Goal: Share content: Share content

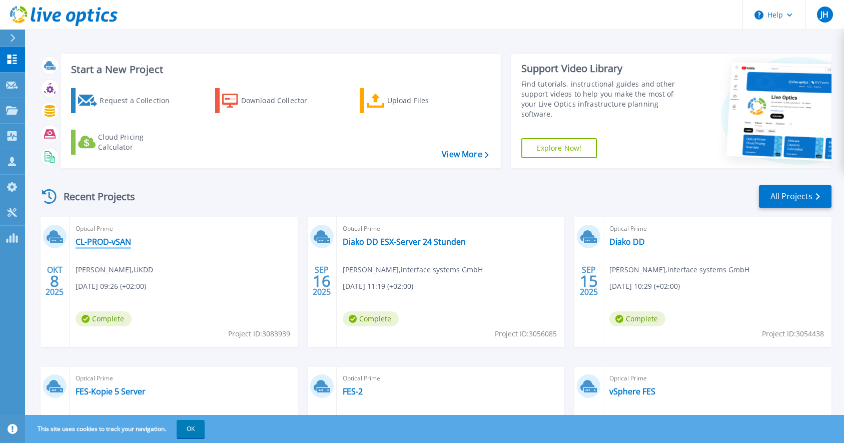
click at [117, 243] on link "CL-PROD-vSAN" at bounding box center [104, 242] width 56 height 10
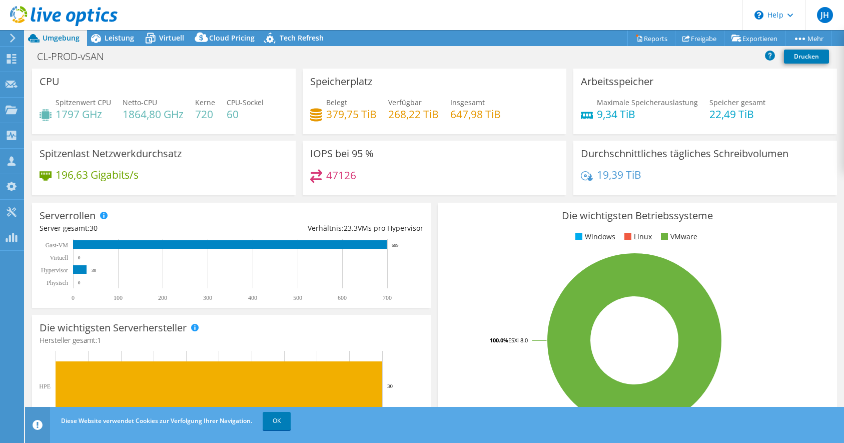
select select "USD"
click at [107, 40] on span "Leistung" at bounding box center [120, 38] width 30 height 10
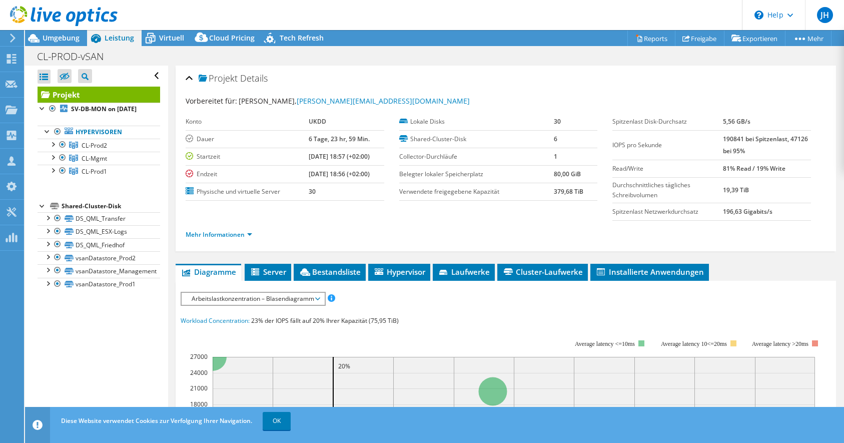
click at [192, 77] on div "Projekt Details" at bounding box center [506, 79] width 641 height 22
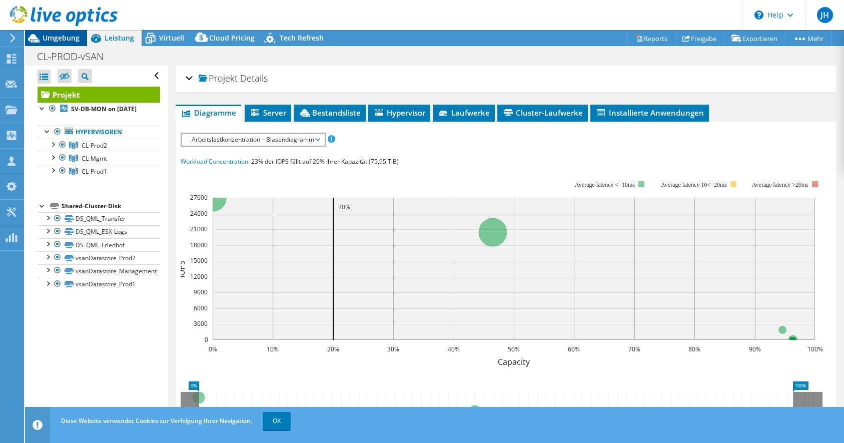
click at [57, 42] on span "Umgebung" at bounding box center [61, 38] width 37 height 10
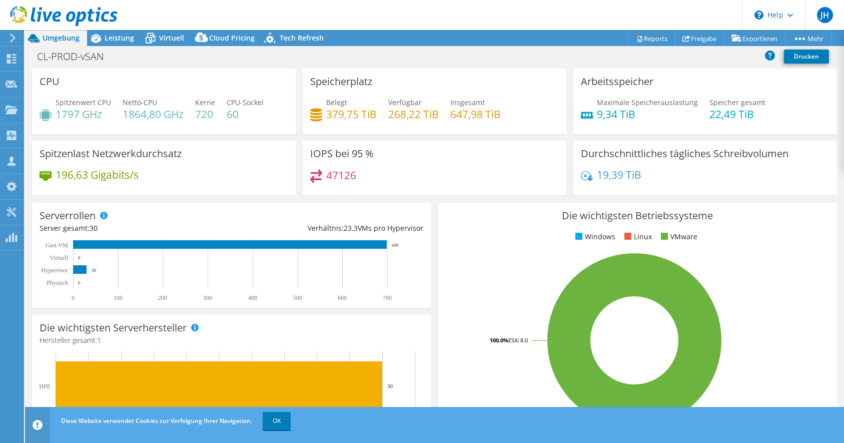
click at [9, 38] on div at bounding box center [11, 38] width 11 height 9
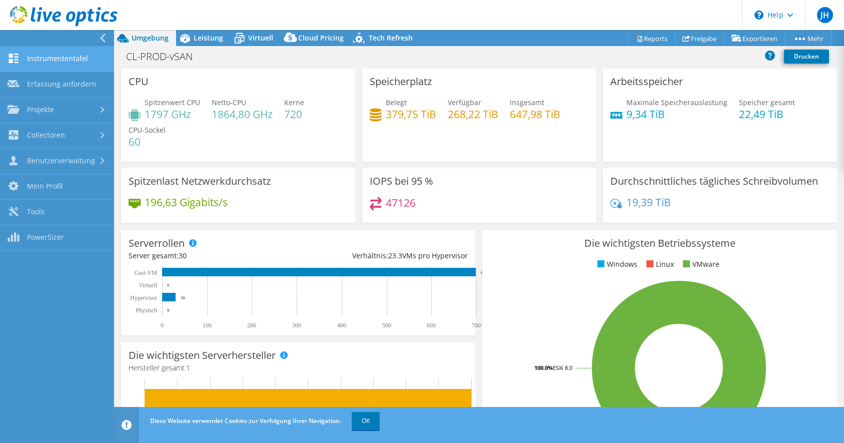
click at [31, 59] on link "Instrumententafel" at bounding box center [57, 60] width 114 height 26
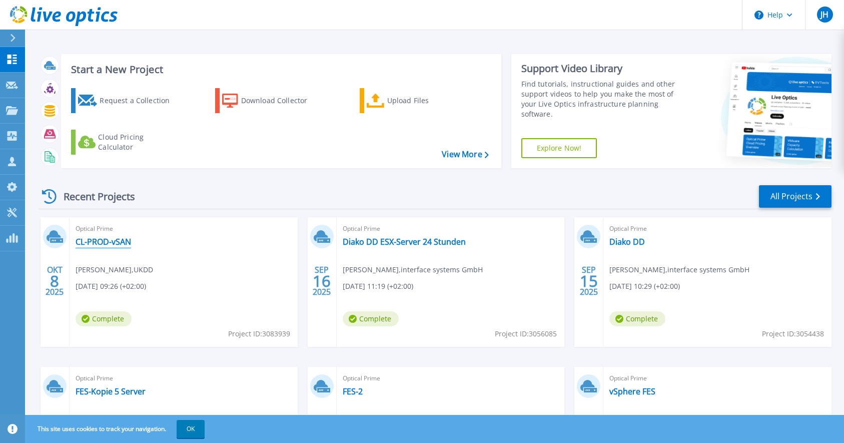
click at [116, 246] on link "CL-PROD-vSAN" at bounding box center [104, 242] width 56 height 10
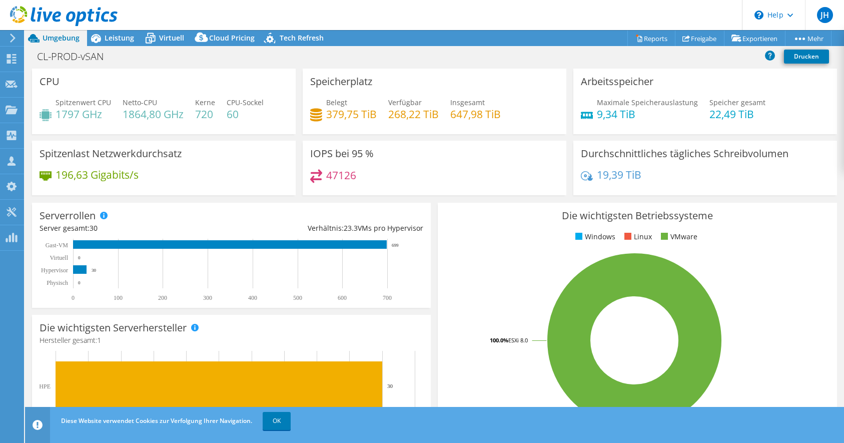
select select "USD"
click at [118, 34] on span "Leistung" at bounding box center [120, 38] width 30 height 10
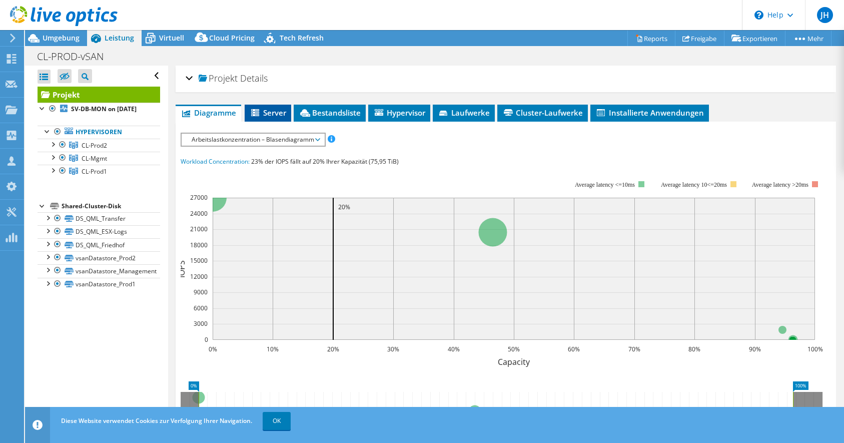
click at [263, 114] on span "Server" at bounding box center [268, 113] width 37 height 10
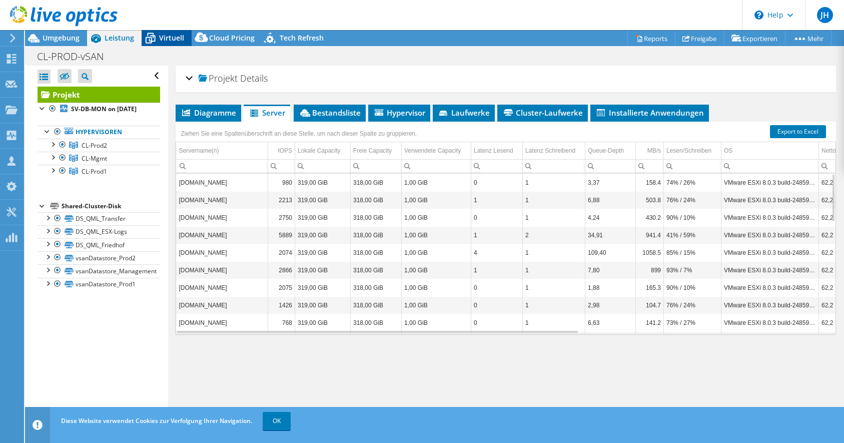
click at [170, 40] on span "Virtuell" at bounding box center [171, 38] width 25 height 10
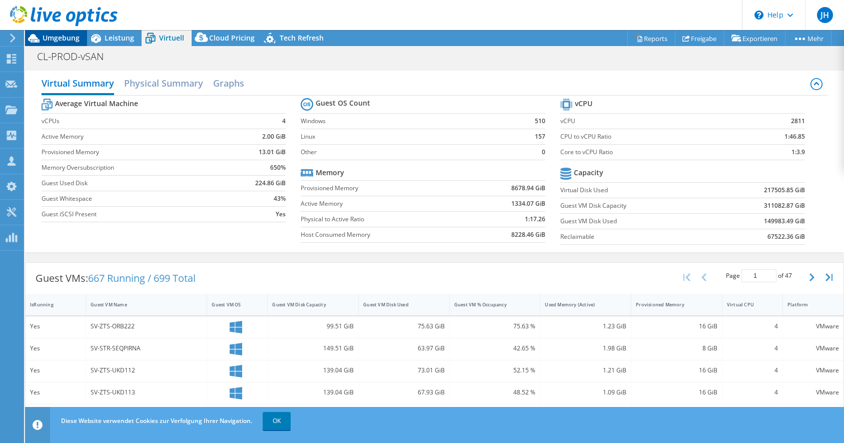
click at [72, 40] on span "Umgebung" at bounding box center [61, 38] width 37 height 10
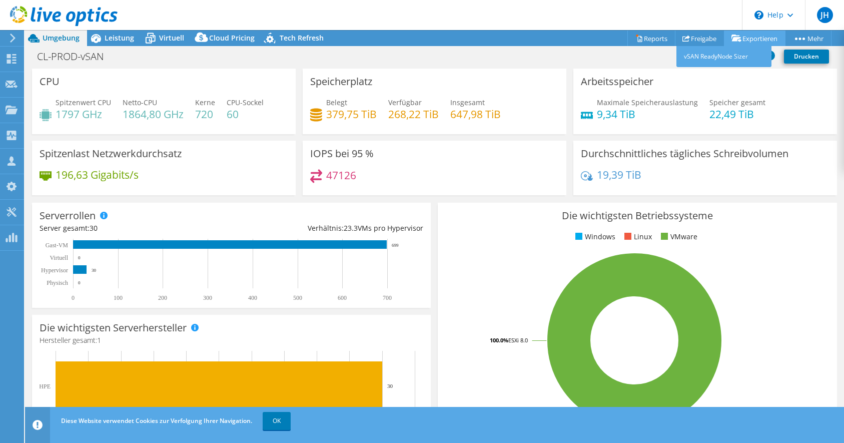
click at [724, 41] on link "Exportieren" at bounding box center [755, 39] width 62 height 16
click at [703, 41] on link "Freigabe" at bounding box center [700, 39] width 50 height 16
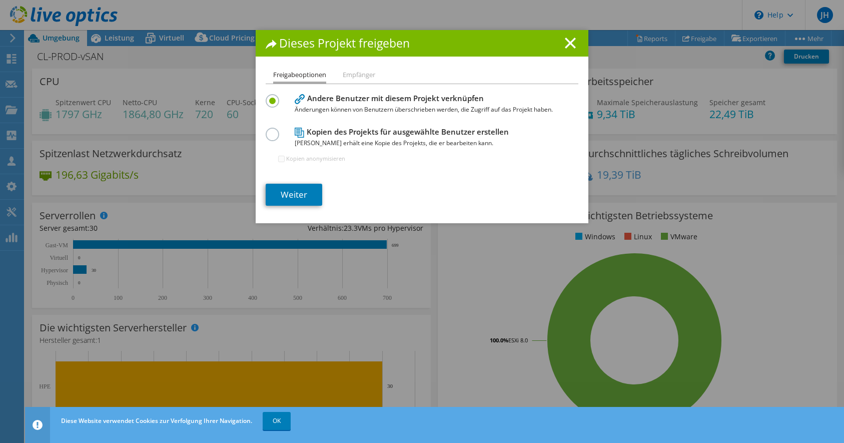
click at [354, 72] on li "Empfänger" at bounding box center [359, 75] width 33 height 13
click at [350, 79] on li "Empfänger" at bounding box center [359, 75] width 33 height 13
click at [325, 132] on h4 "Kopien des Projekts für ausgewählte Benutzer erstellen Jeder Benutzer erhält ei…" at bounding box center [420, 137] width 250 height 23
click at [267, 138] on div "Kopien des Projekts für ausgewählte Benutzer erstellen Jeder Benutzer erhält ei…" at bounding box center [422, 149] width 313 height 49
click at [272, 130] on label at bounding box center [275, 129] width 18 height 3
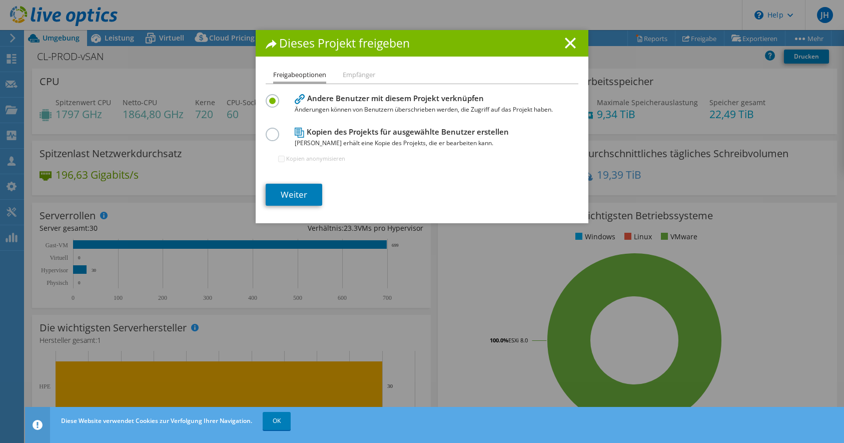
click at [0, 0] on input "radio" at bounding box center [0, 0] width 0 height 0
click at [275, 97] on label at bounding box center [275, 95] width 18 height 3
click at [0, 0] on input "radio" at bounding box center [0, 0] width 0 height 0
click at [290, 190] on link "Weiter" at bounding box center [294, 195] width 57 height 22
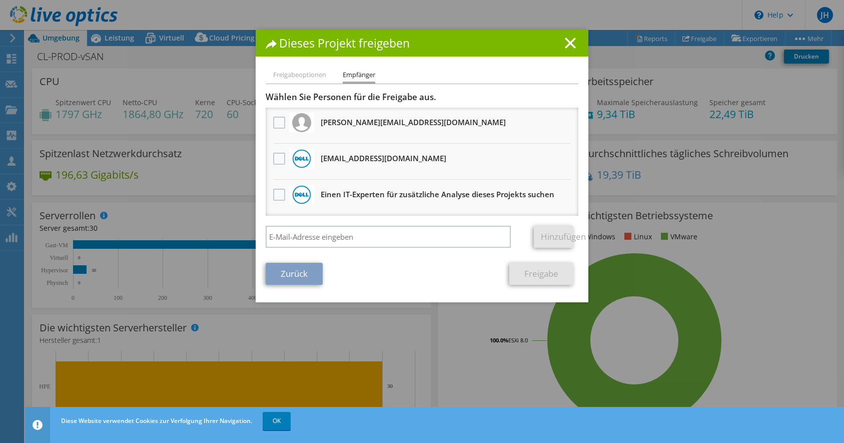
click at [311, 275] on link "Zurück" at bounding box center [294, 274] width 57 height 22
